Goal: Task Accomplishment & Management: Manage account settings

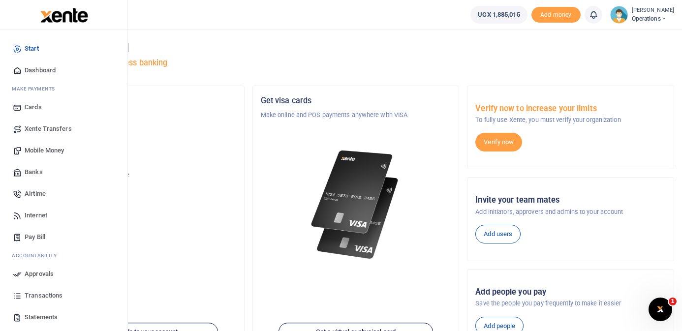
click at [33, 69] on span "Dashboard" at bounding box center [40, 70] width 31 height 10
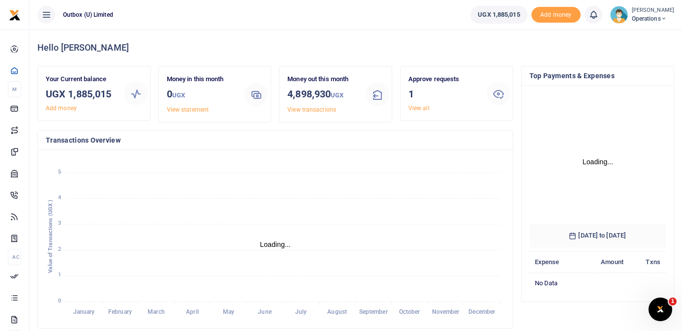
click at [422, 106] on link "View all" at bounding box center [418, 108] width 21 height 7
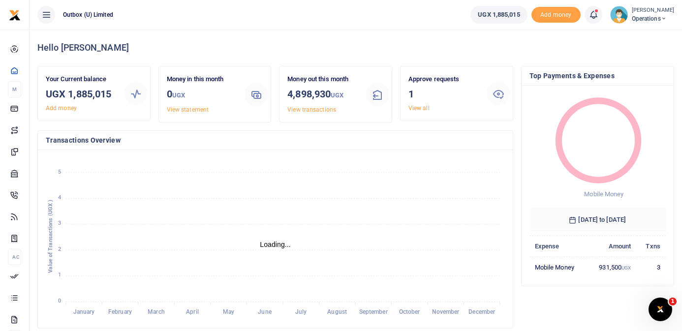
scroll to position [0, 0]
click at [447, 88] on h3 "1" at bounding box center [443, 94] width 70 height 15
click at [425, 105] on link "View all" at bounding box center [418, 108] width 21 height 7
click at [420, 108] on link "View all" at bounding box center [418, 108] width 21 height 7
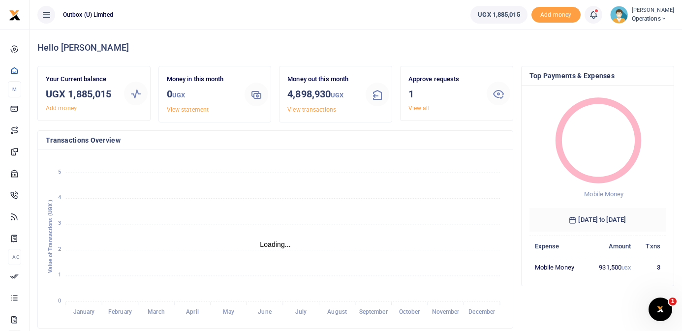
click at [440, 105] on div "Approve requests 1 View all" at bounding box center [443, 93] width 78 height 38
click at [424, 105] on link "View all" at bounding box center [418, 108] width 21 height 7
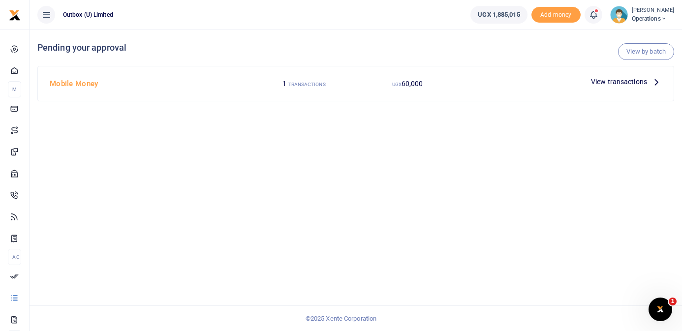
click at [642, 81] on span "View transactions" at bounding box center [619, 81] width 56 height 11
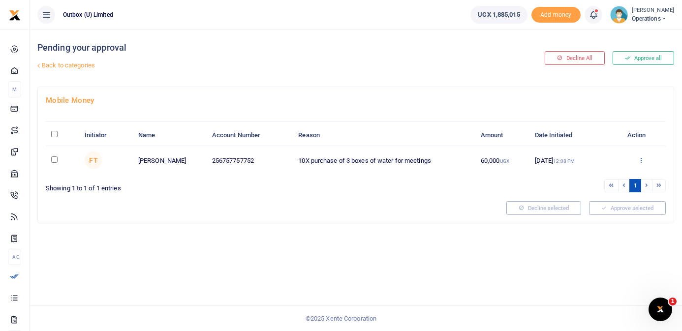
click at [640, 159] on icon at bounding box center [641, 159] width 6 height 7
click at [620, 177] on link "Approve" at bounding box center [605, 177] width 78 height 14
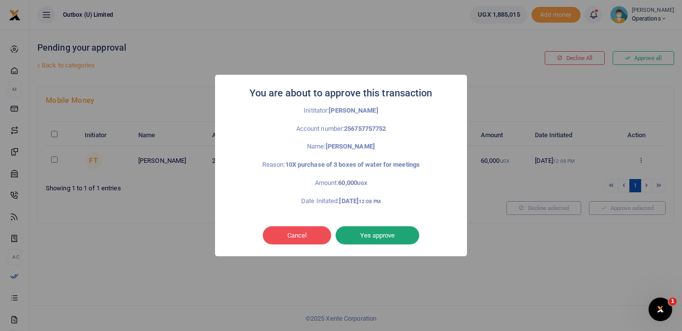
click at [402, 233] on button "Yes approve" at bounding box center [378, 235] width 84 height 19
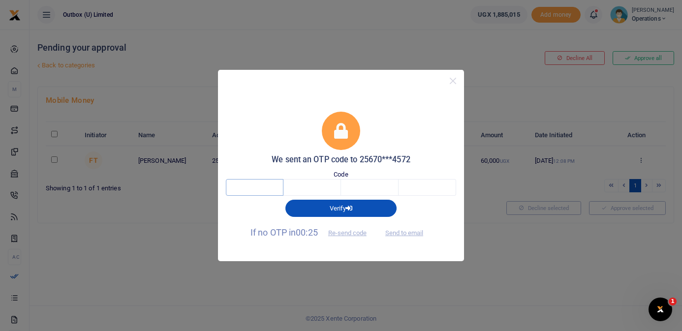
click at [250, 189] on input "text" at bounding box center [255, 187] width 58 height 17
type input "9"
type input "8"
type input "9"
type input "1"
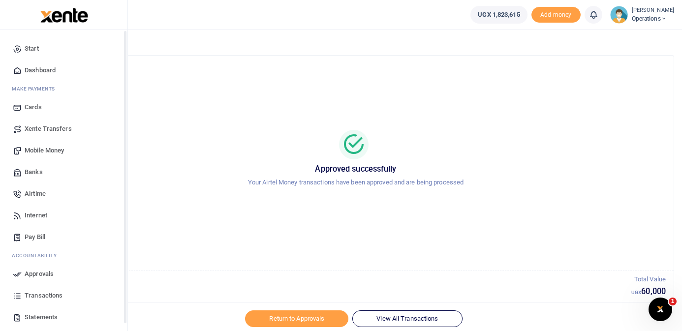
click at [16, 70] on icon at bounding box center [17, 70] width 9 height 9
click at [35, 69] on span "Dashboard" at bounding box center [40, 70] width 31 height 10
click at [39, 68] on span "Dashboard" at bounding box center [40, 70] width 31 height 10
click at [47, 73] on span "Dashboard" at bounding box center [40, 70] width 31 height 10
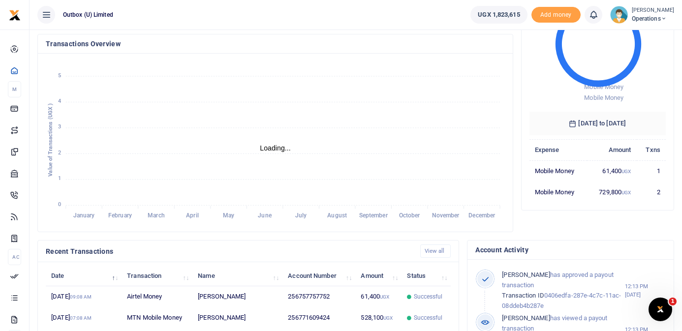
scroll to position [0, 0]
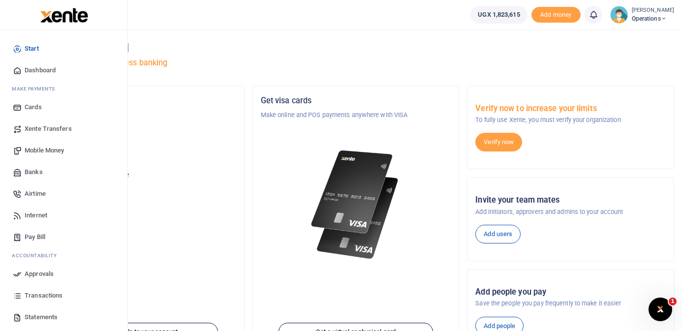
click at [39, 67] on span "Dashboard" at bounding box center [40, 70] width 31 height 10
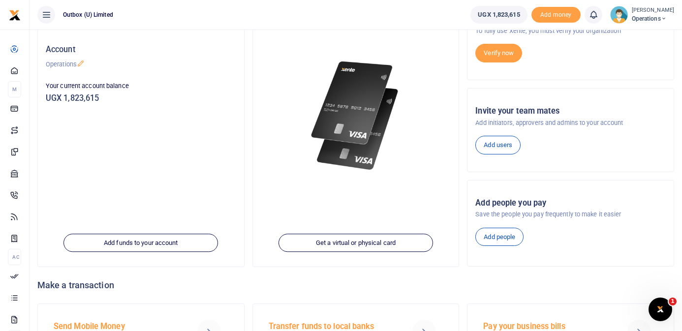
scroll to position [151, 0]
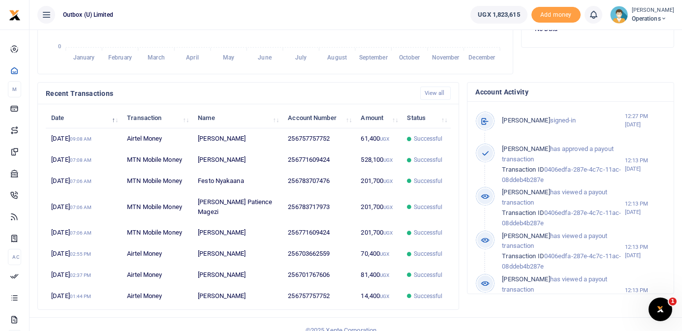
scroll to position [256, 0]
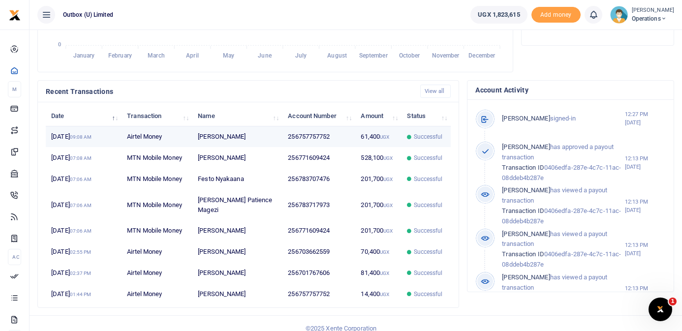
click at [303, 134] on td "256757757752" at bounding box center [318, 136] width 73 height 21
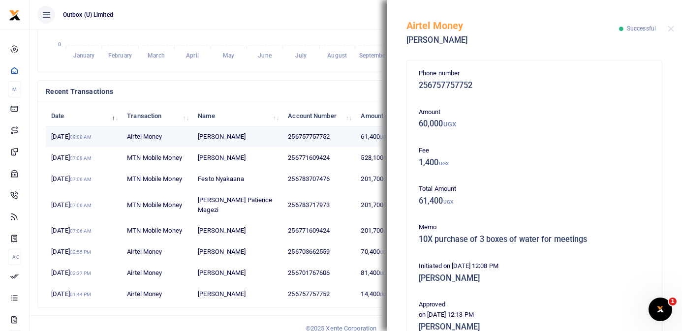
scroll to position [0, 0]
click at [188, 322] on footer "© 2025 Xente Corporation" at bounding box center [341, 328] width 682 height 26
